Goal: Connect with others: Participate in discussion

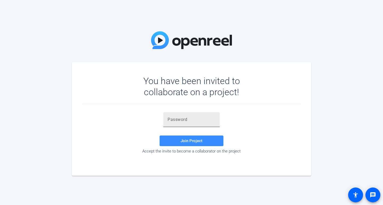
click at [176, 120] on input "text" at bounding box center [191, 120] width 48 height 6
click at [172, 120] on input "KKA}7Q+" at bounding box center [191, 120] width 48 height 6
type input "KA}7Q+"
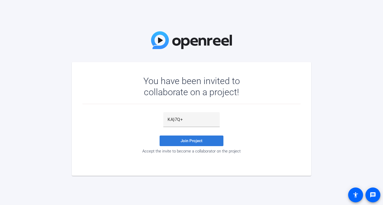
click at [187, 141] on span "Join Project" at bounding box center [191, 141] width 22 height 5
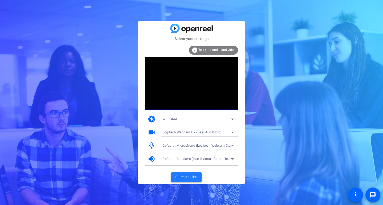
click at [182, 176] on span "Enter session" at bounding box center [186, 178] width 22 height 6
